Goal: Navigation & Orientation: Find specific page/section

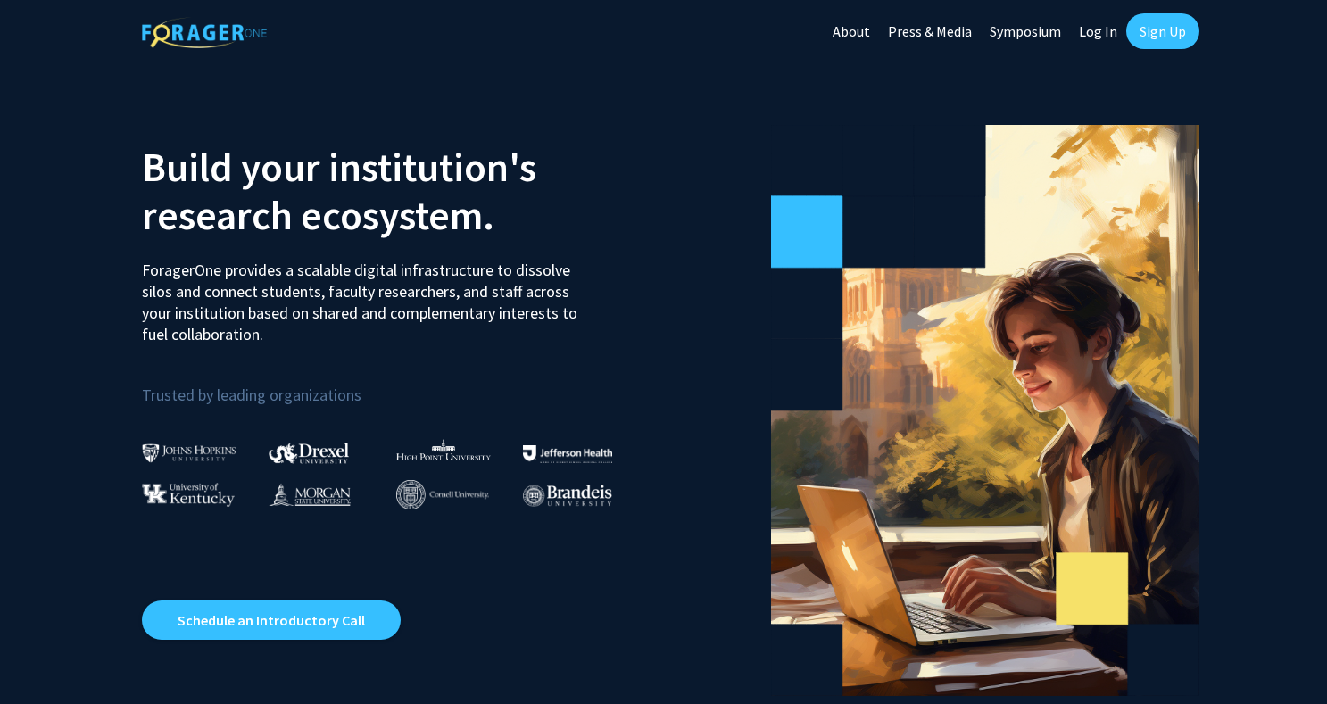
click at [1096, 34] on link "Log In" at bounding box center [1098, 31] width 56 height 62
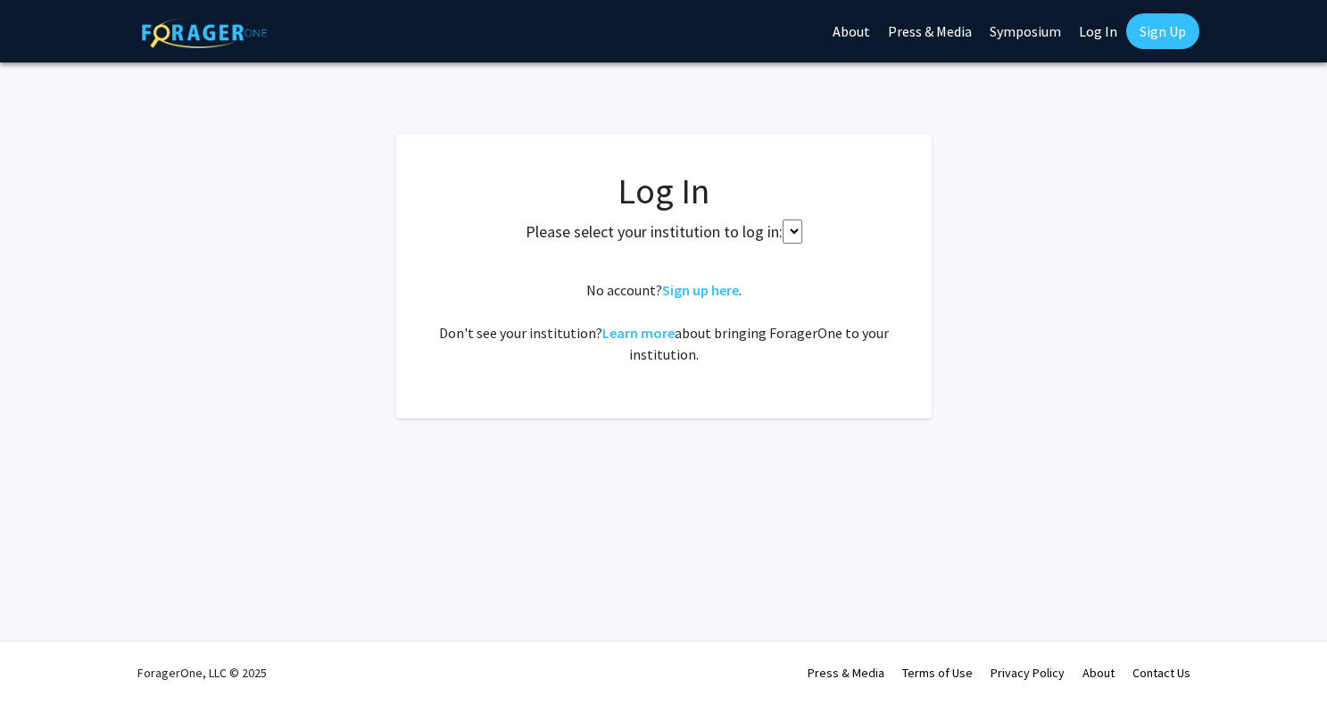
select select
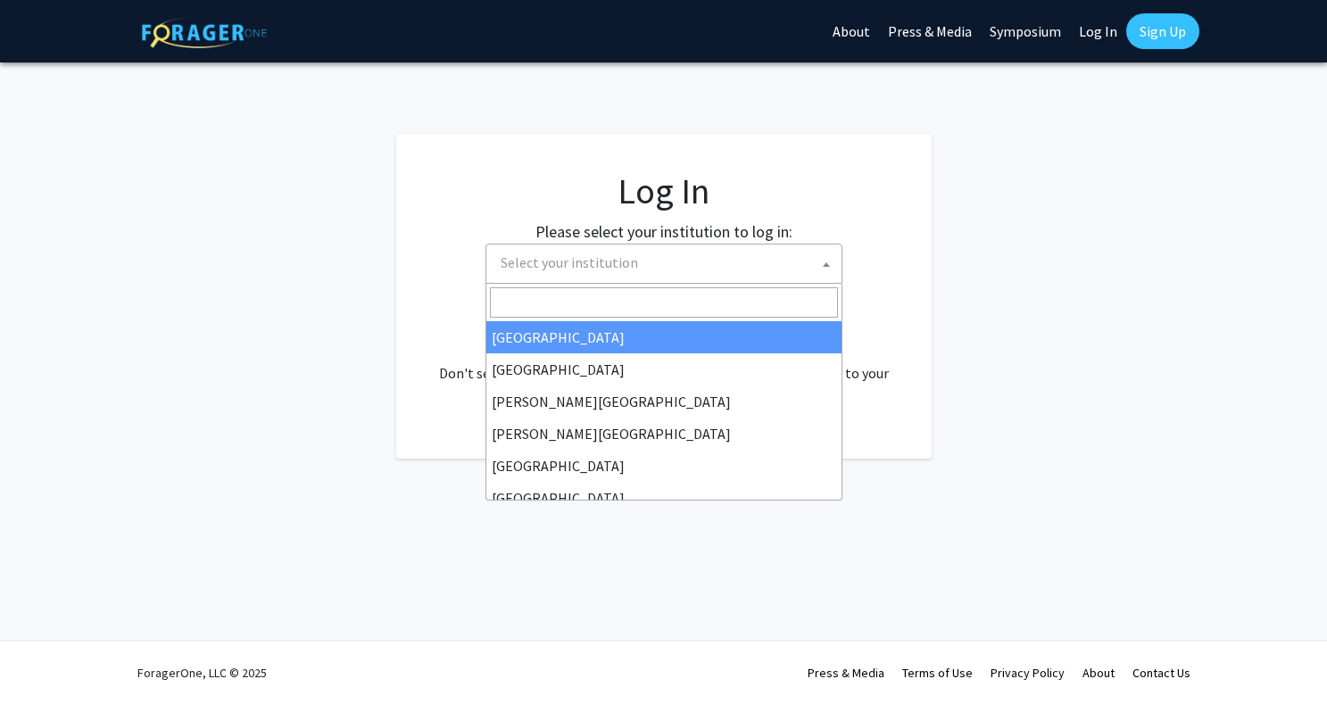
click at [624, 263] on span "Select your institution" at bounding box center [568, 262] width 137 height 18
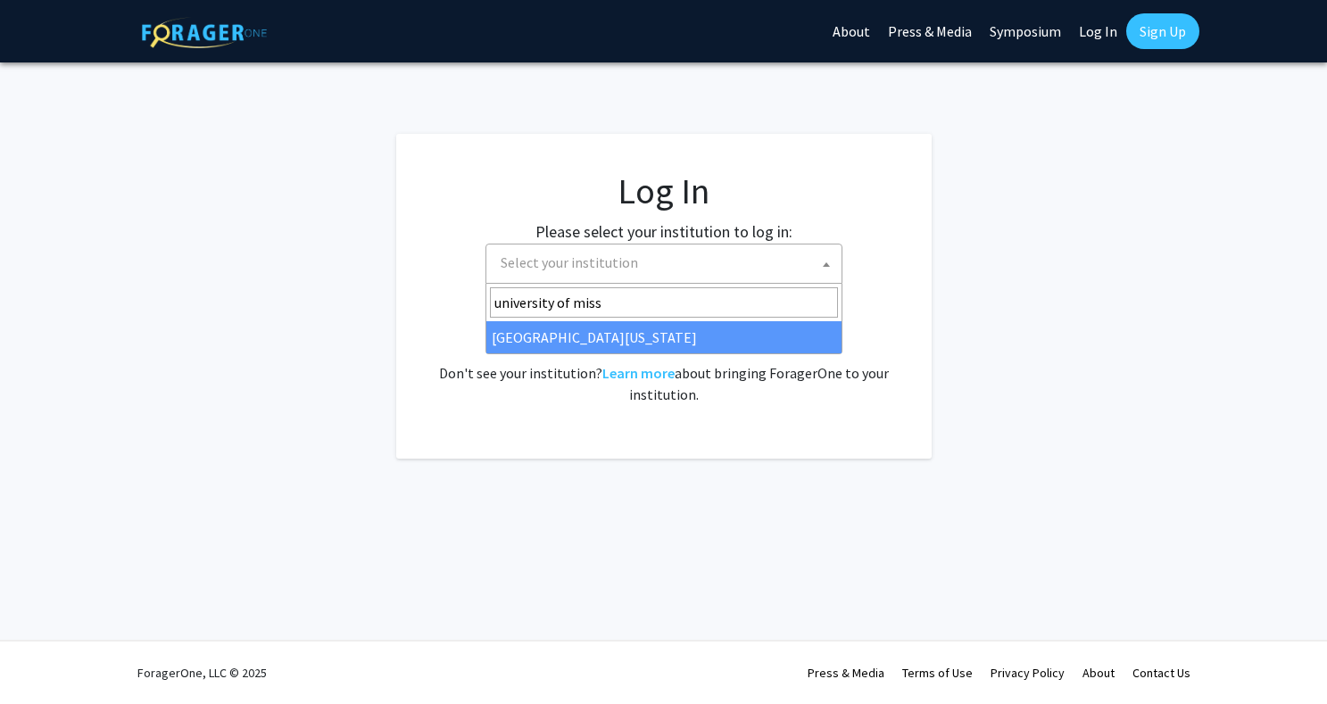
type input "university of miss"
select select "33"
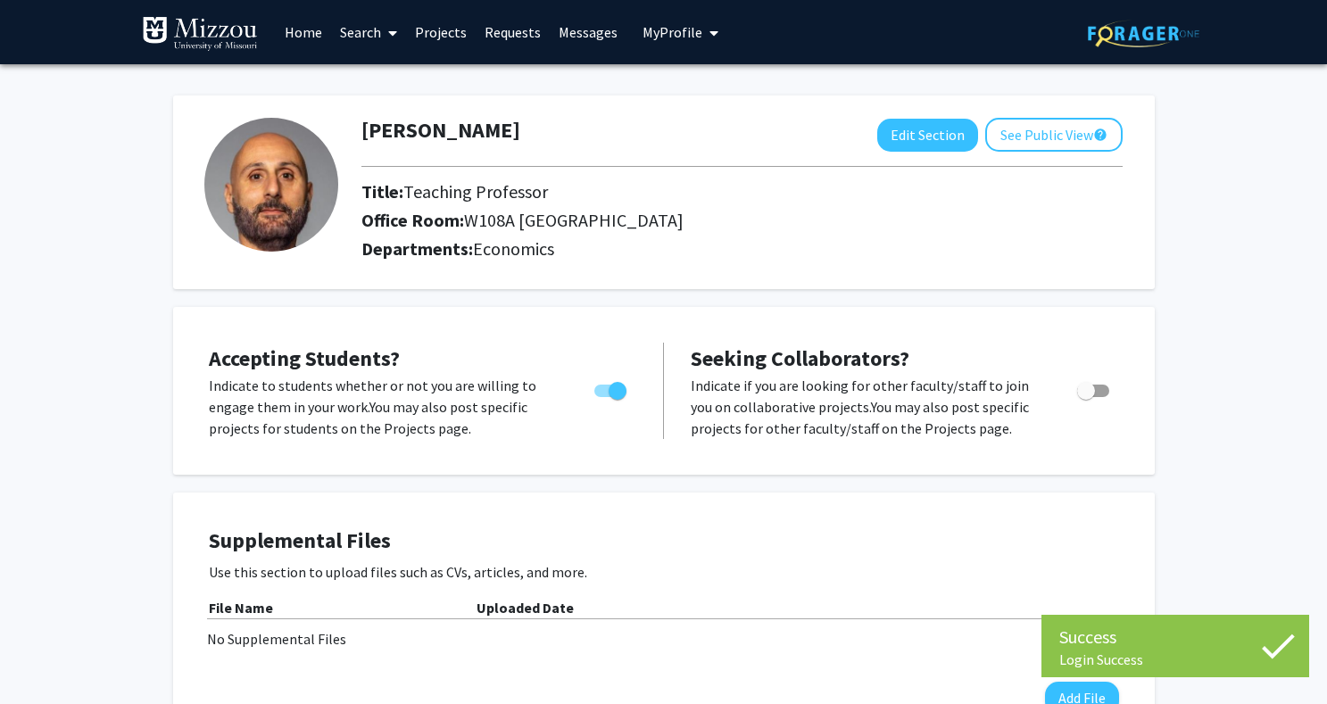
click at [596, 393] on span "Toggle" at bounding box center [610, 391] width 32 height 12
click at [602, 397] on input "Would you like to permit student requests?" at bounding box center [602, 397] width 1 height 1
checkbox input "false"
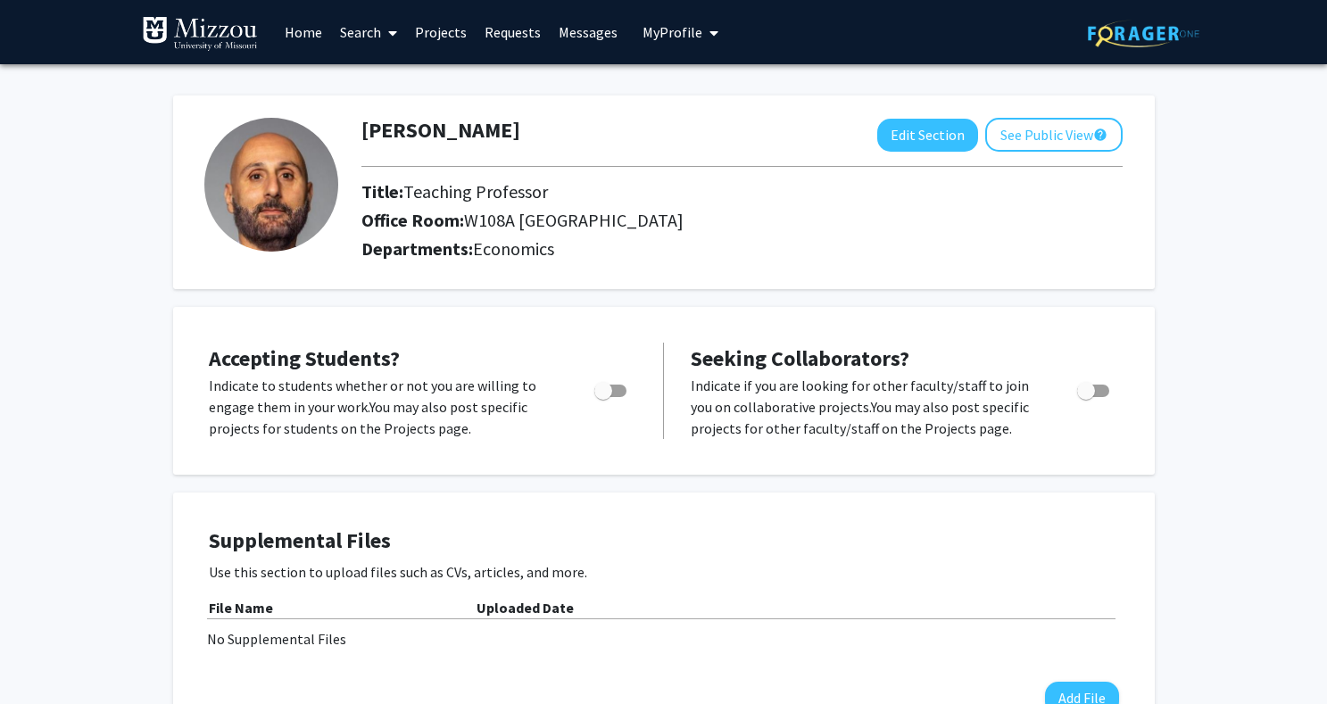
click at [504, 34] on link "Requests" at bounding box center [513, 32] width 74 height 62
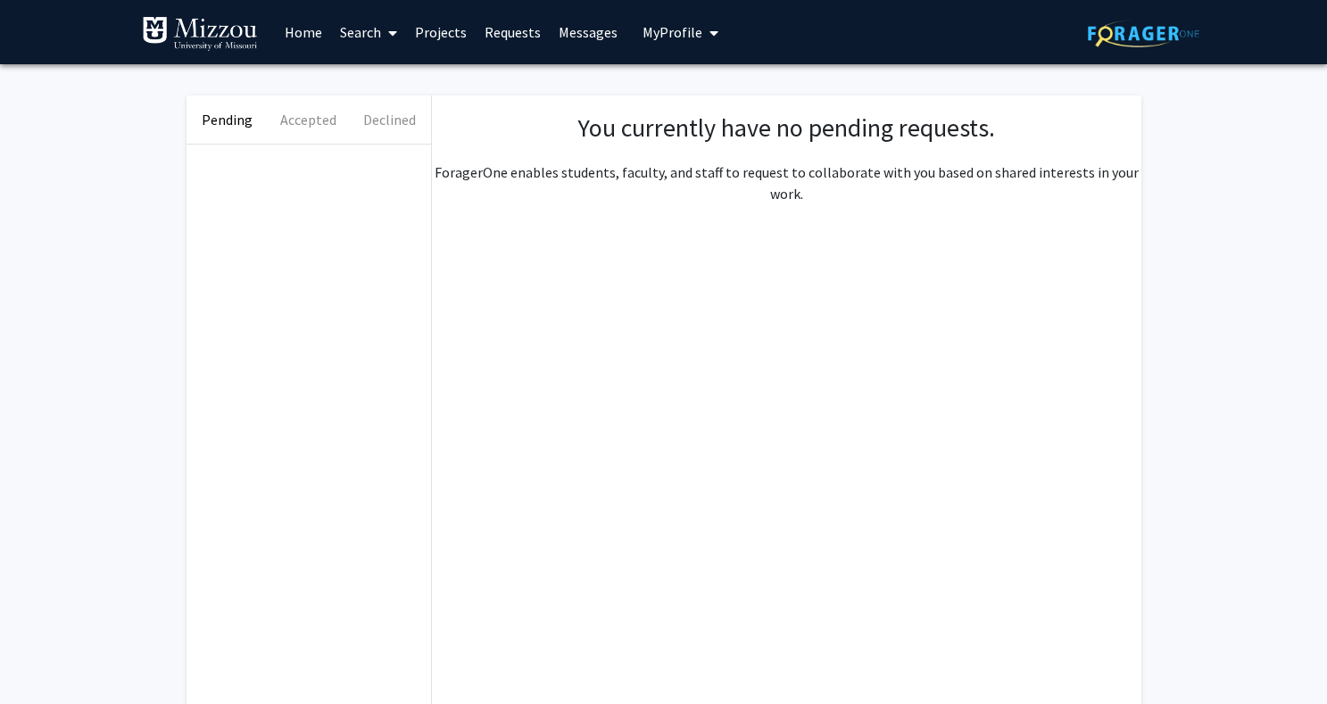
click at [600, 29] on link "Messages" at bounding box center [588, 32] width 77 height 62
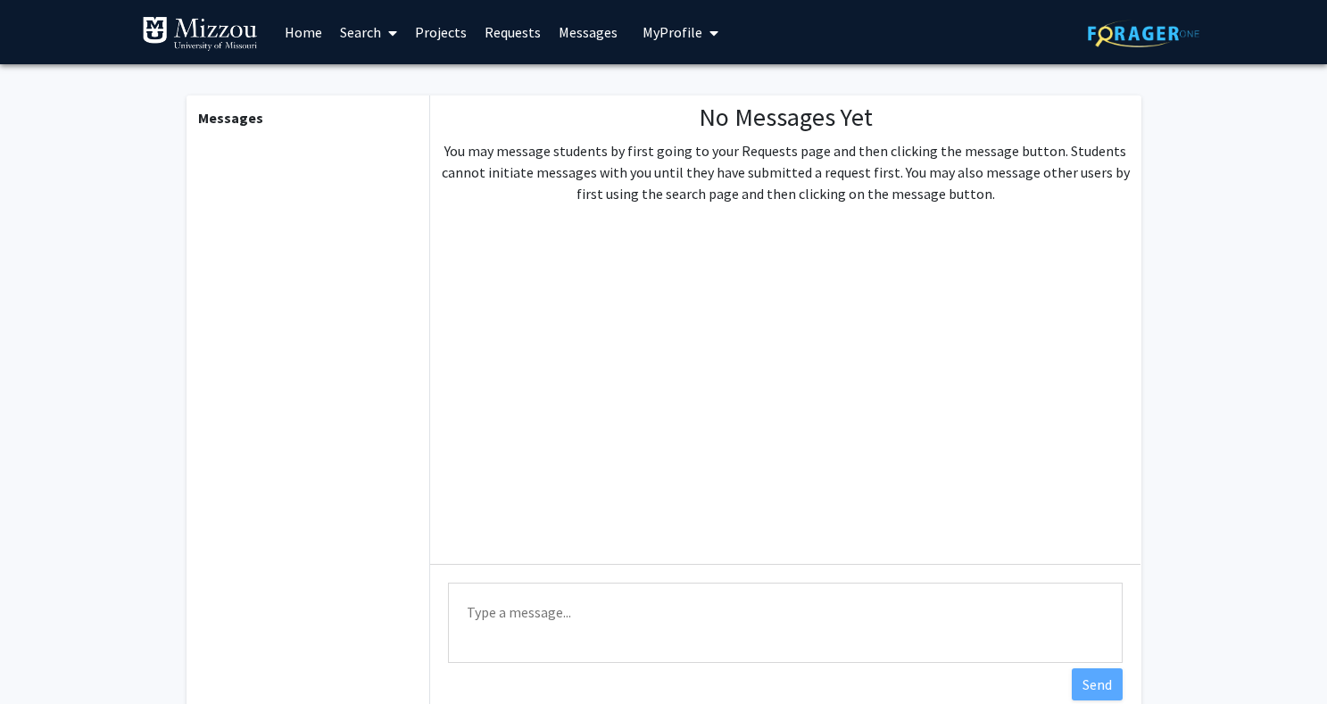
click at [303, 37] on link "Home" at bounding box center [303, 32] width 55 height 62
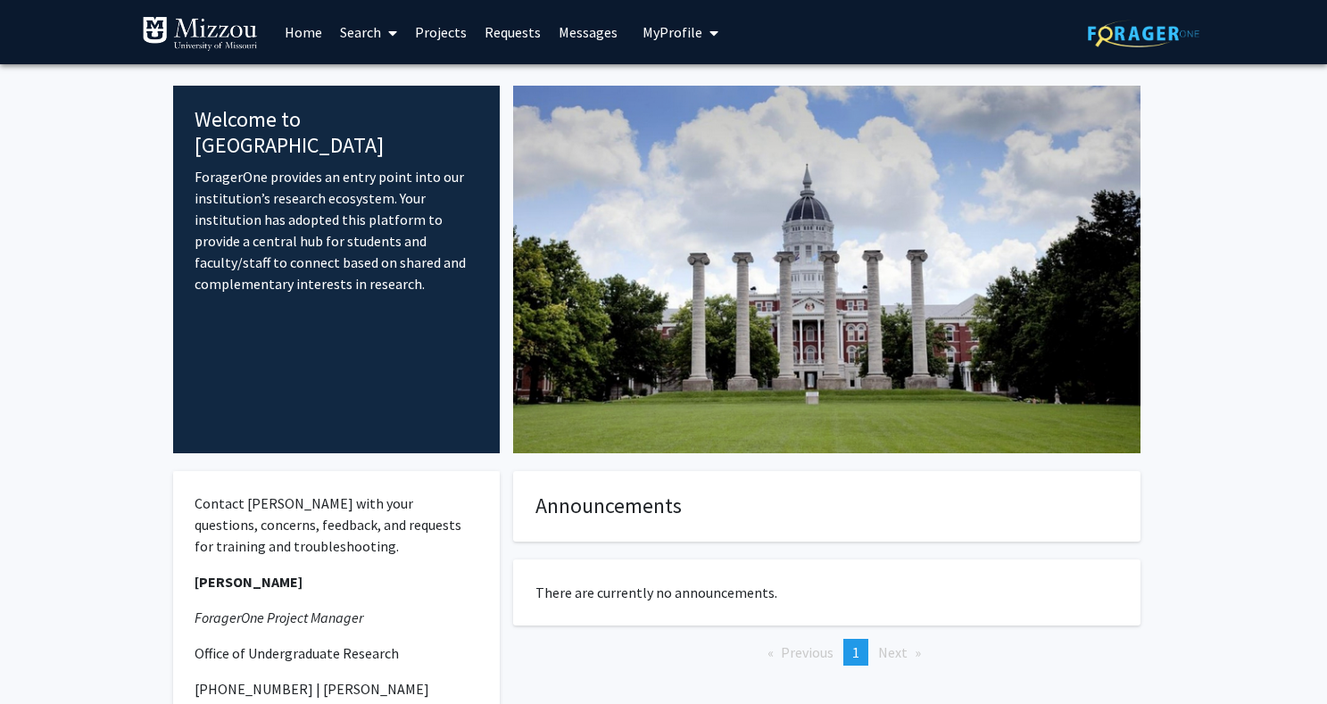
click at [712, 38] on icon "My profile dropdown to access profile and logout" at bounding box center [713, 33] width 9 height 14
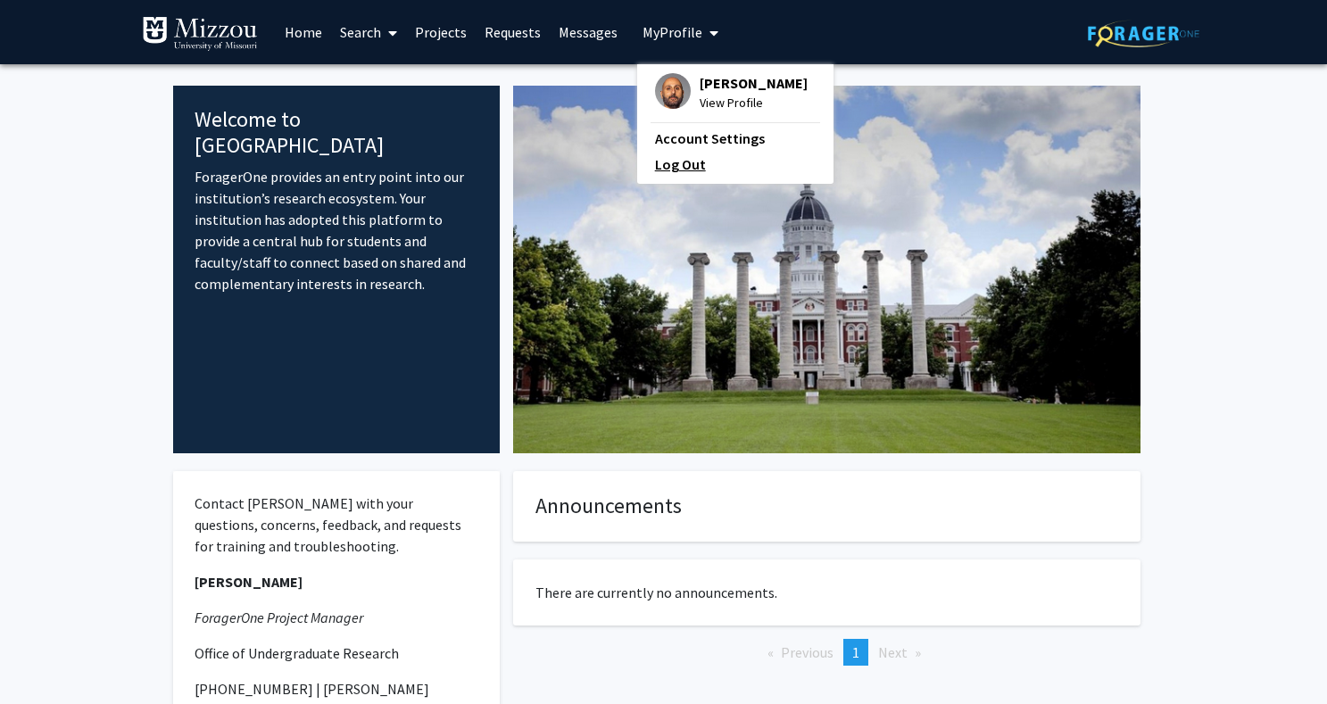
click at [678, 175] on link "Log Out" at bounding box center [735, 163] width 161 height 21
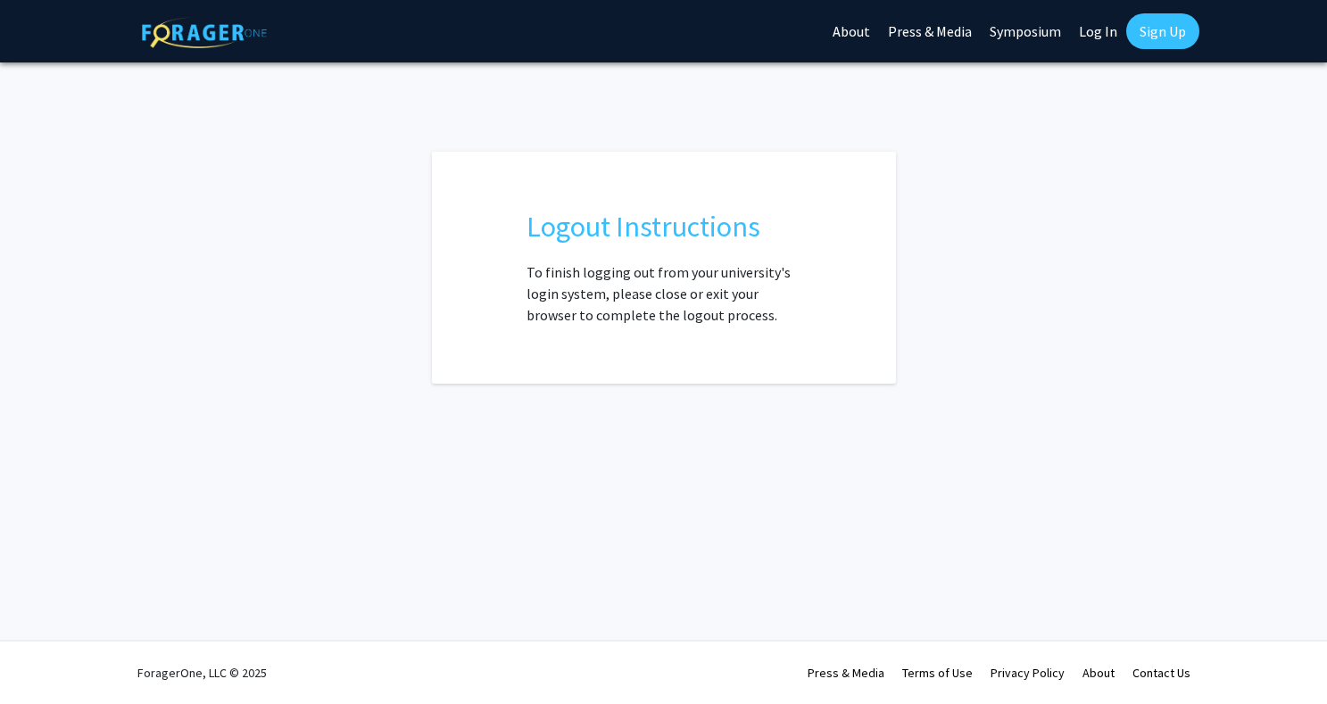
click at [162, 29] on img at bounding box center [204, 32] width 125 height 31
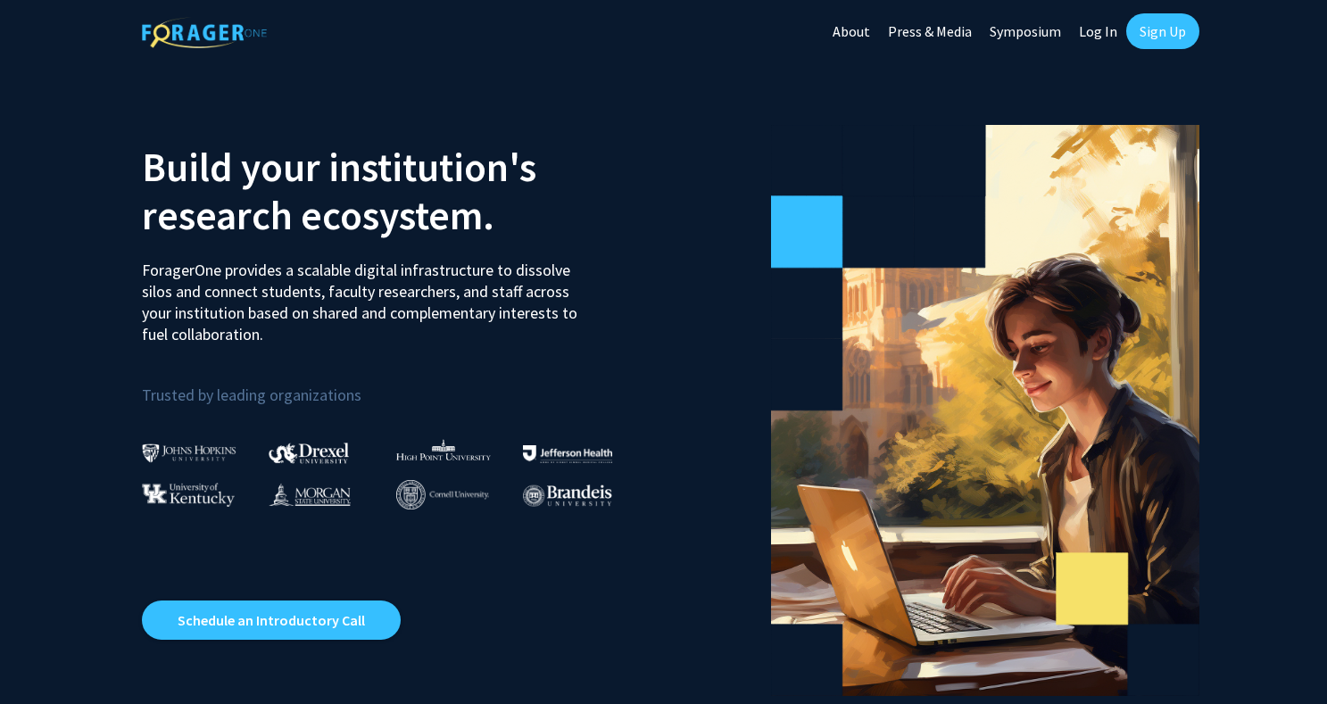
click at [1165, 31] on link "Sign Up" at bounding box center [1162, 31] width 73 height 36
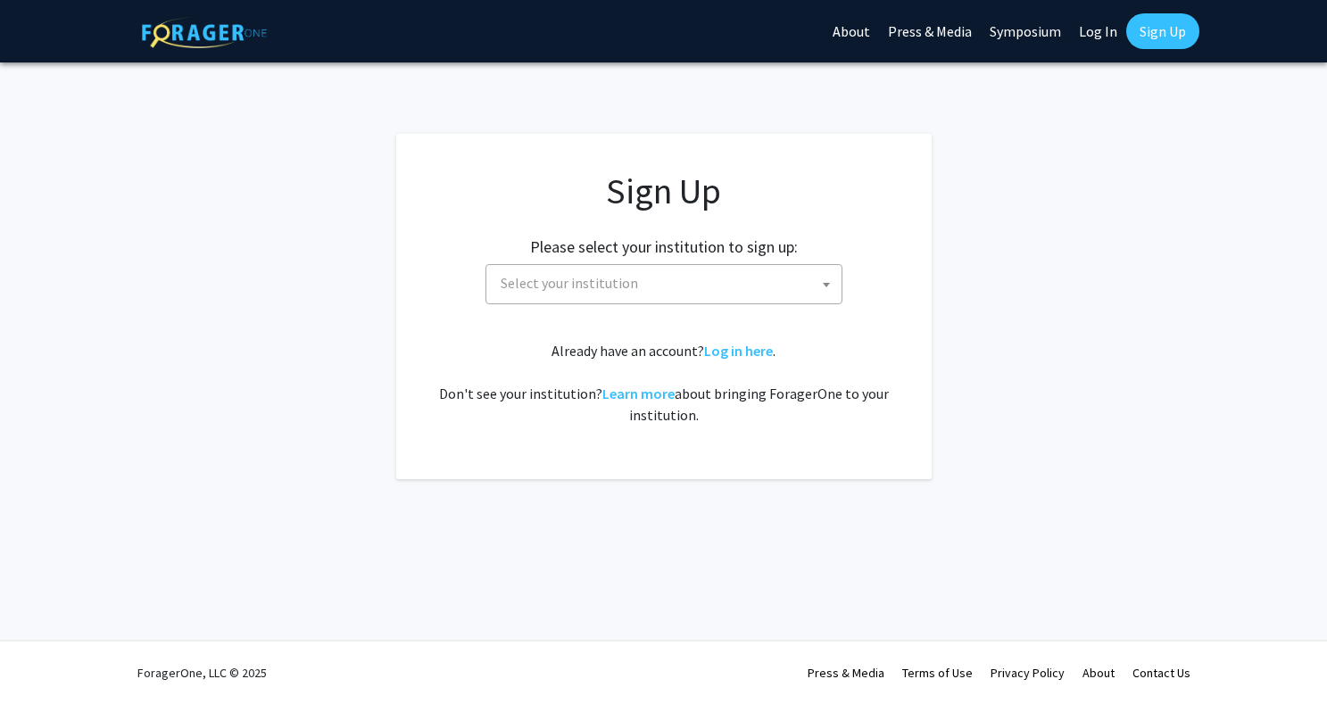
click at [1107, 33] on link "Log In" at bounding box center [1098, 31] width 56 height 62
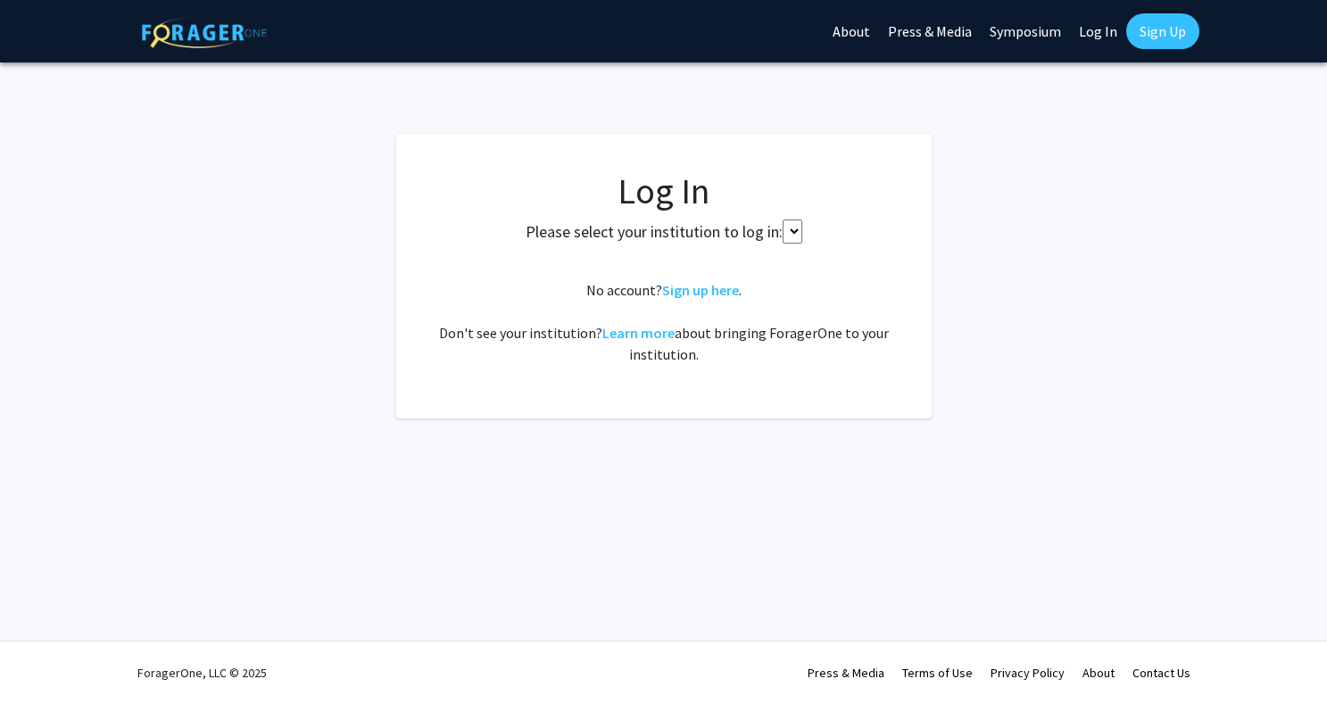
select select
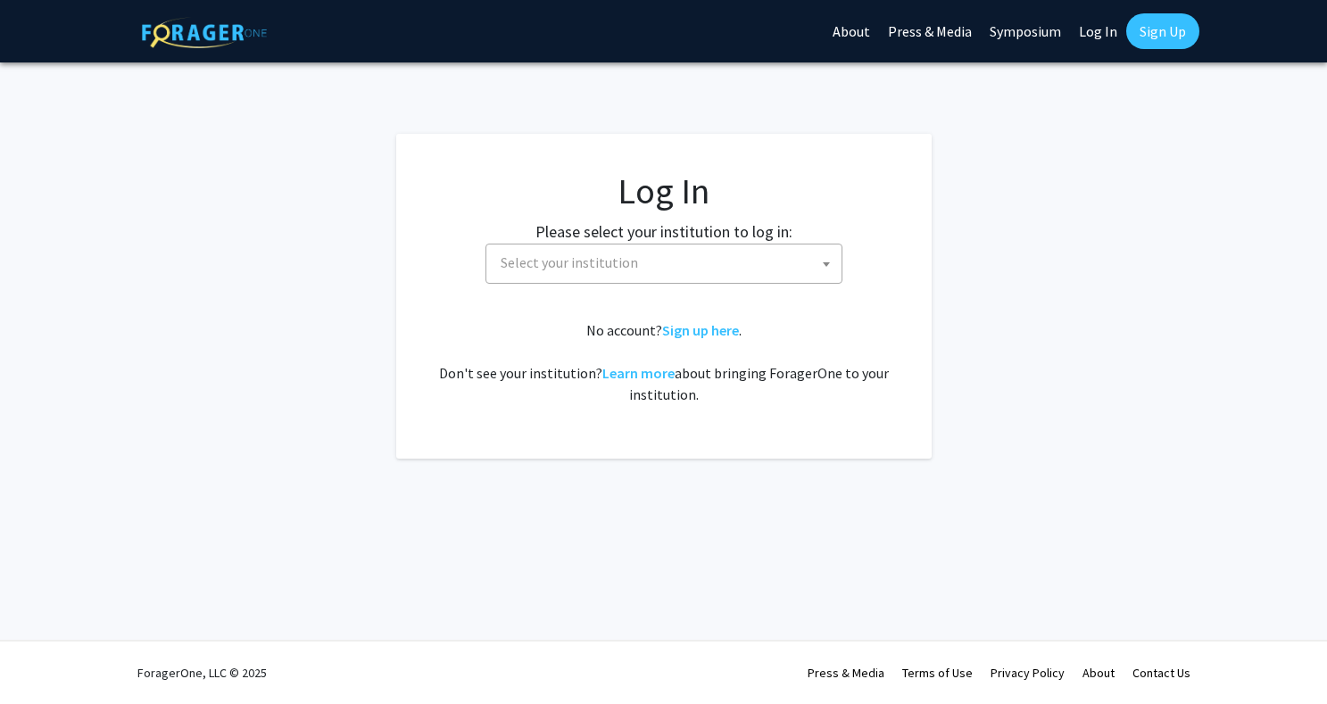
click at [670, 269] on span "Select your institution" at bounding box center [667, 262] width 348 height 37
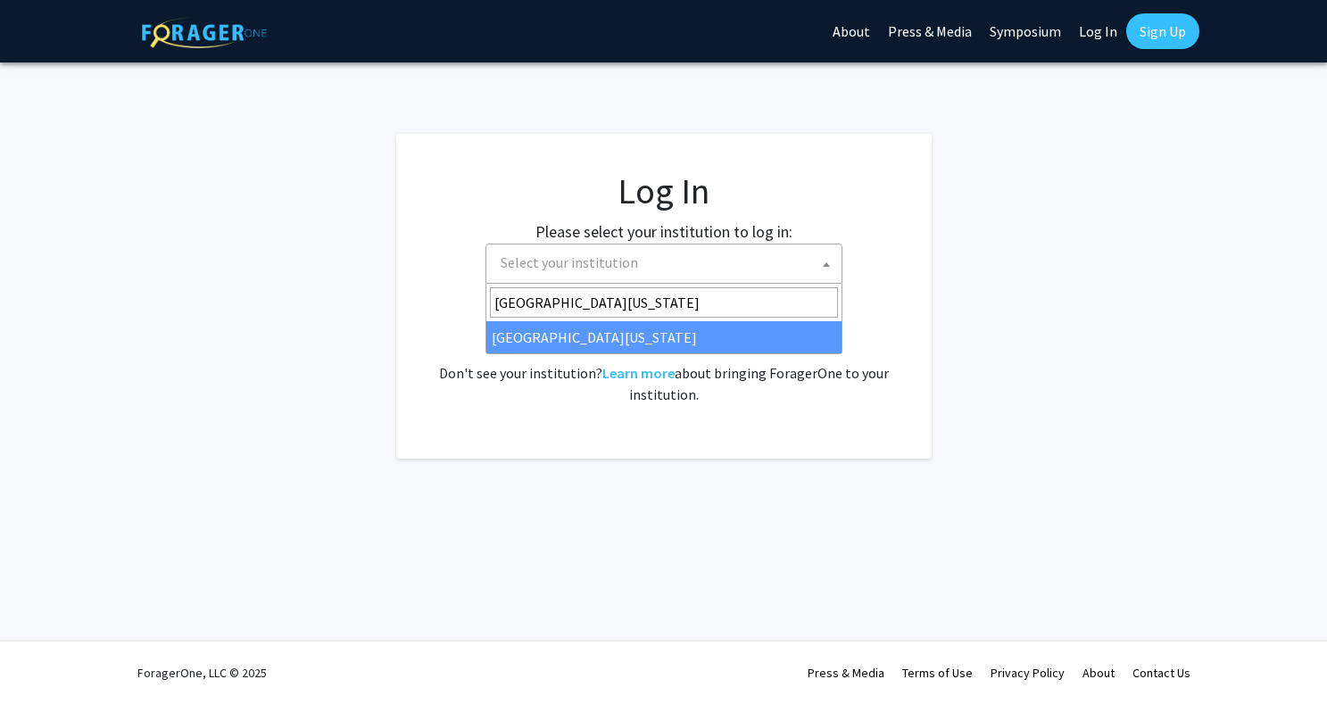
type input "university of missouri"
select select "33"
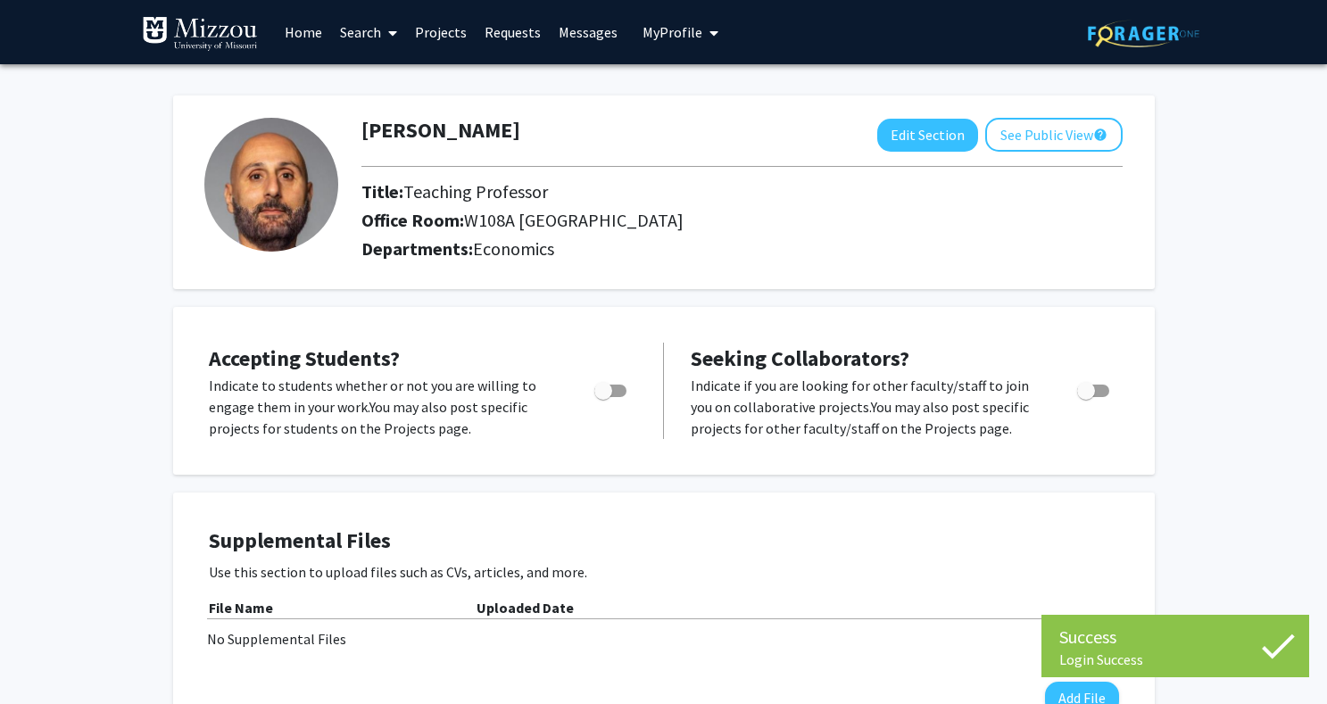
click at [385, 36] on span at bounding box center [389, 33] width 16 height 62
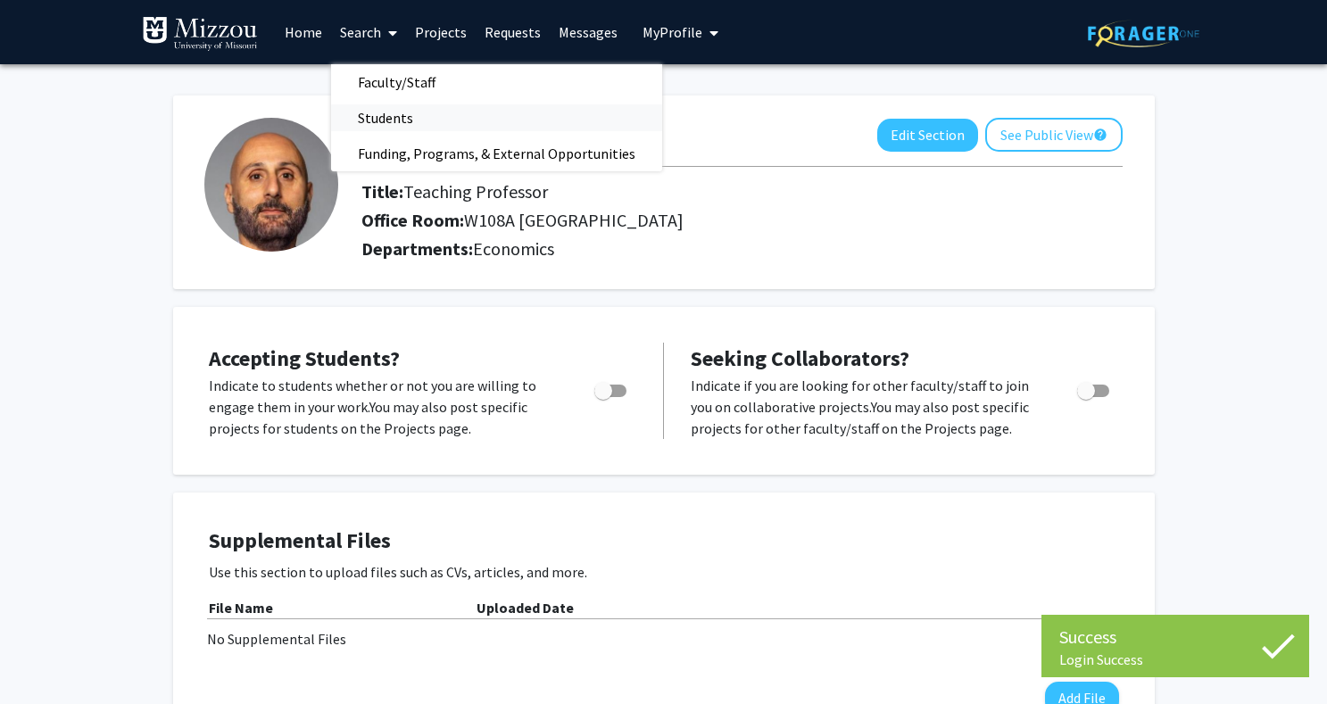
click at [403, 120] on span "Students" at bounding box center [385, 118] width 109 height 36
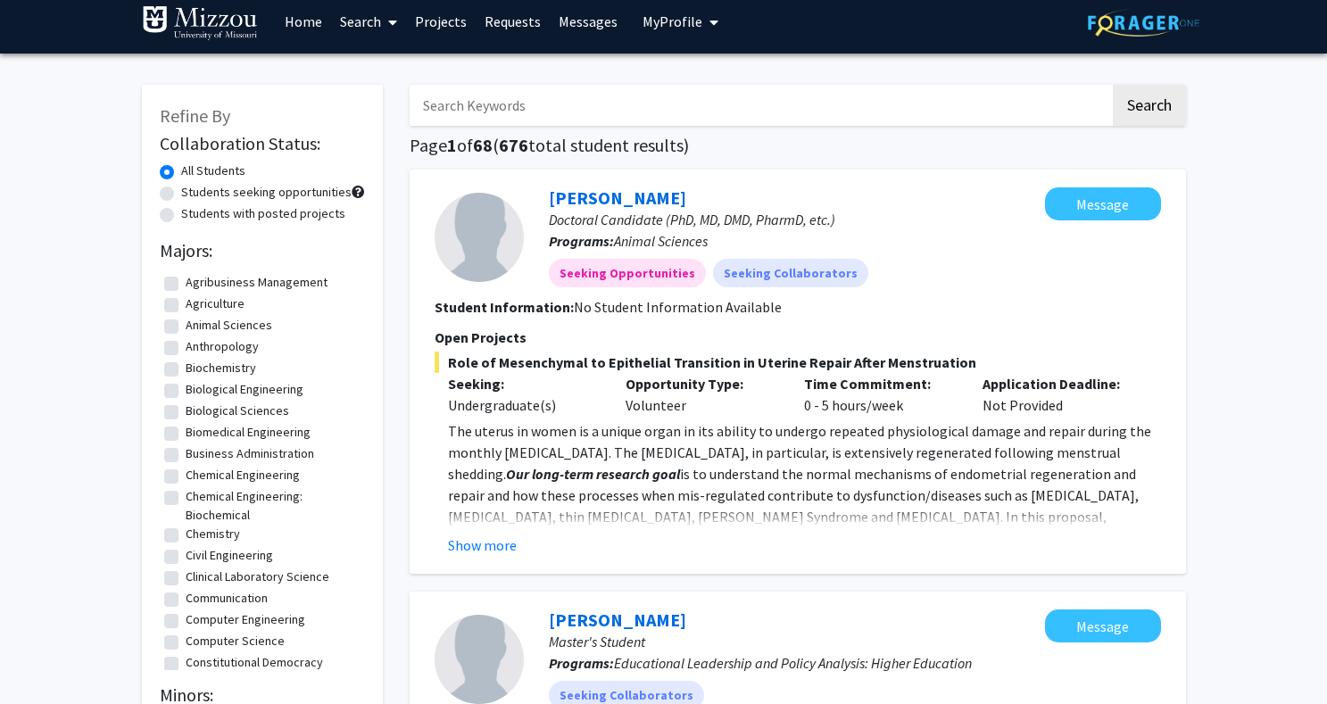
scroll to position [4, 0]
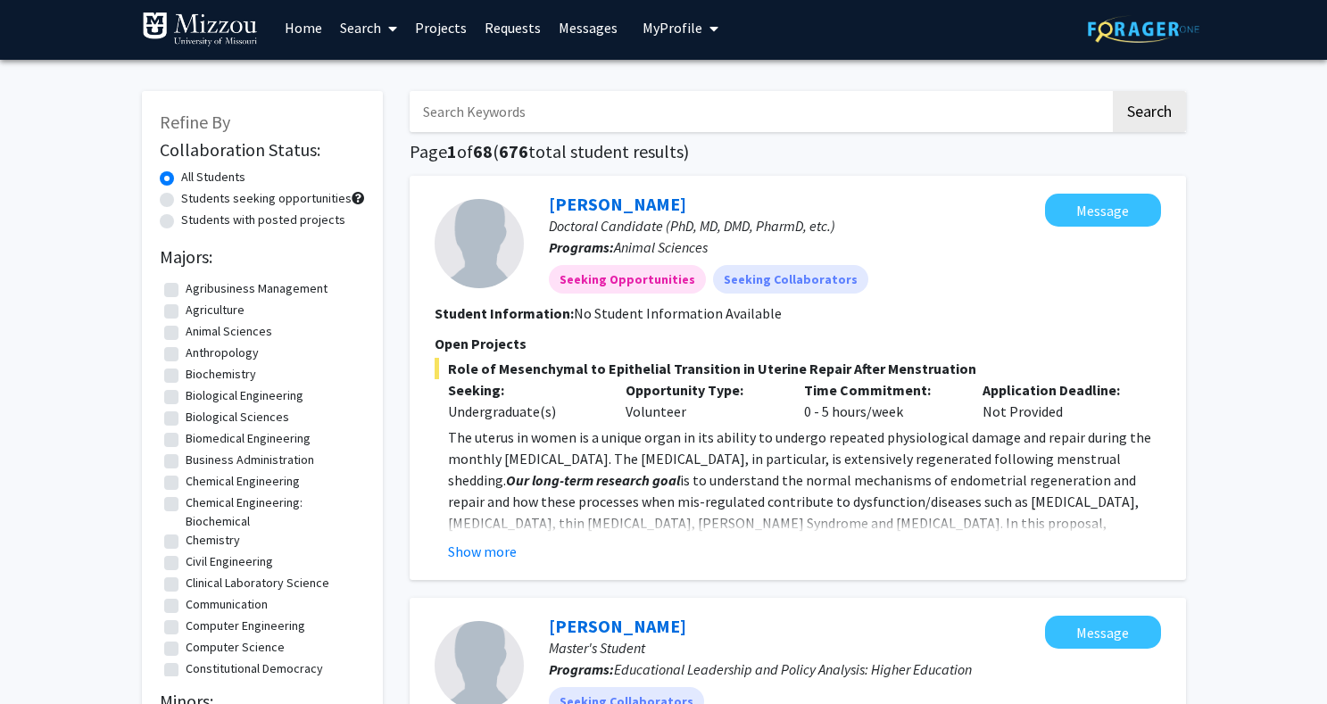
click at [916, 100] on input "Search Keywords" at bounding box center [759, 111] width 700 height 41
